Goal: Task Accomplishment & Management: Use online tool/utility

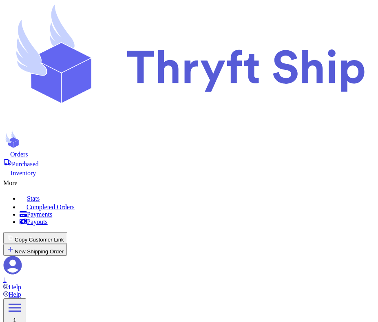
type input "84116"
type input "85115"
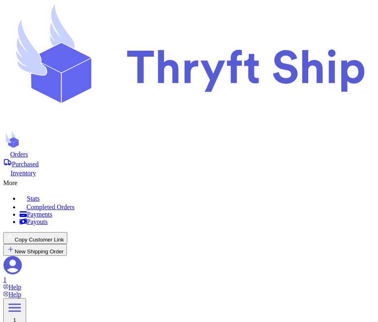
type input "1"
type input "2"
type input "3"
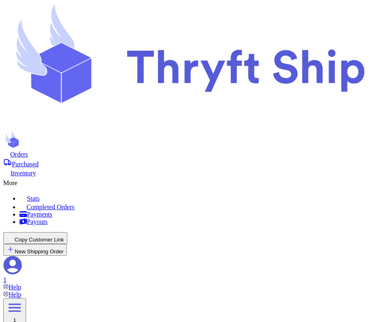
type input "84115"
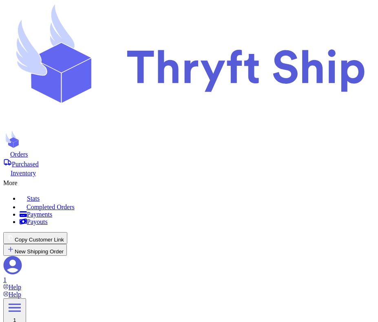
type input "85115"
type input "1"
type input "2"
type input "3"
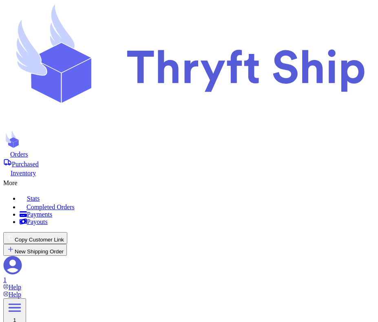
click at [28, 151] on span "Orders" at bounding box center [19, 154] width 18 height 7
type input "84116"
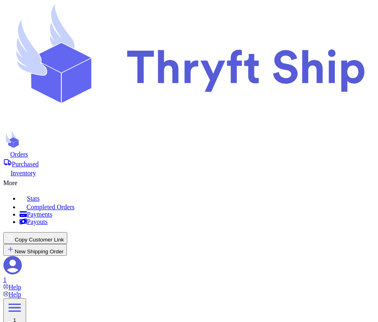
click at [22, 255] on icon at bounding box center [13, 264] width 18 height 18
